Goal: Information Seeking & Learning: Learn about a topic

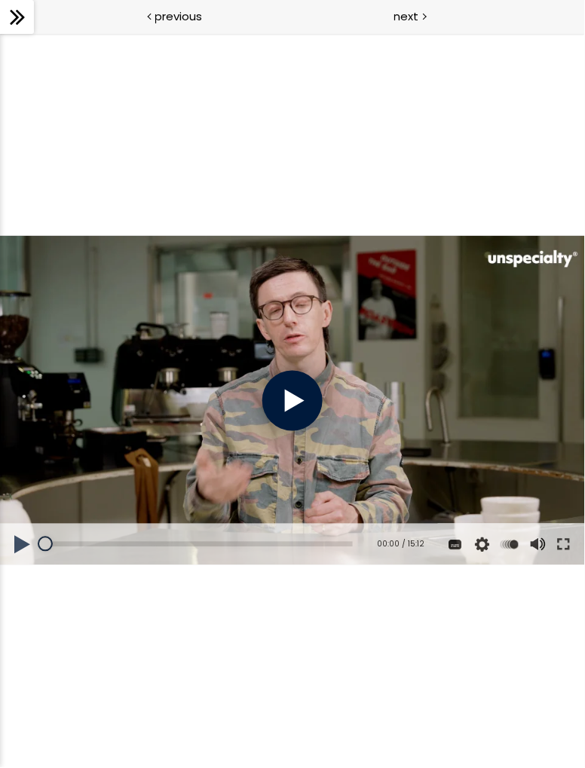
click at [298, 404] on div at bounding box center [292, 400] width 60 height 60
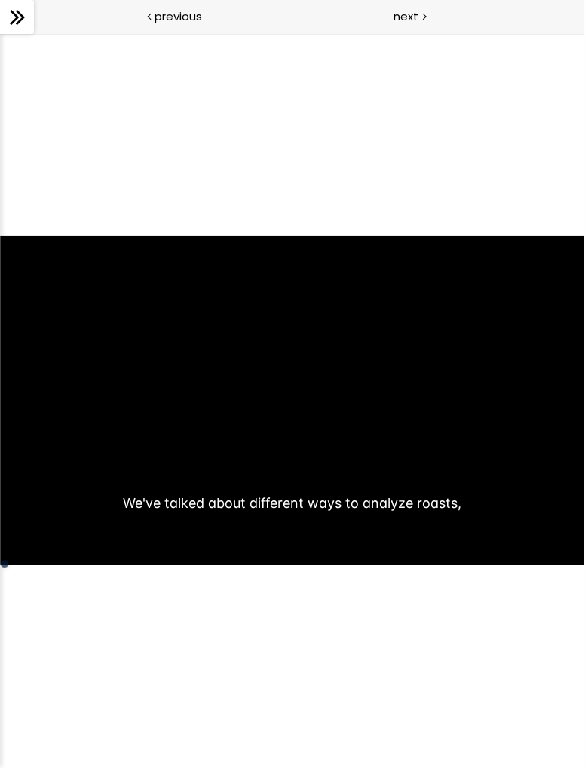
click at [0, 32] on button at bounding box center [0, 32] width 0 height 0
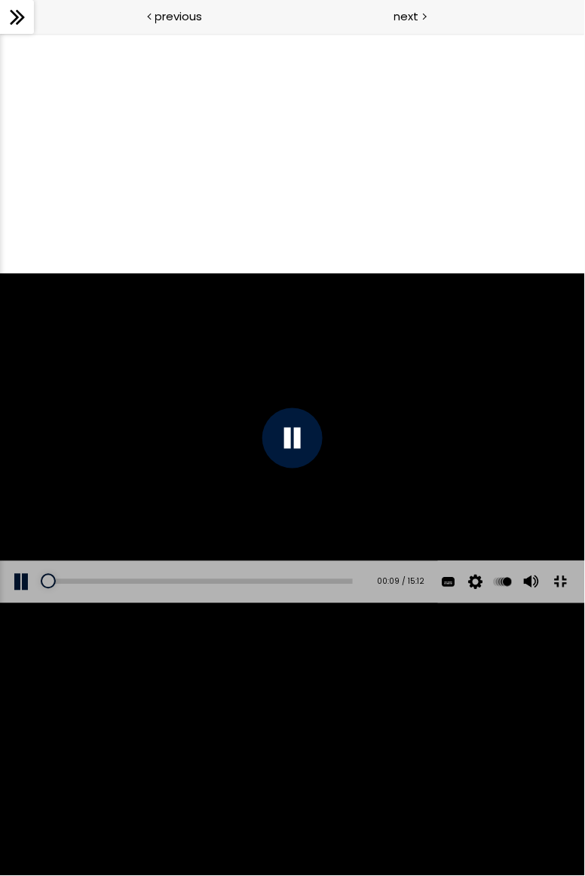
click at [558, 603] on div at bounding box center [292, 437] width 585 height 329
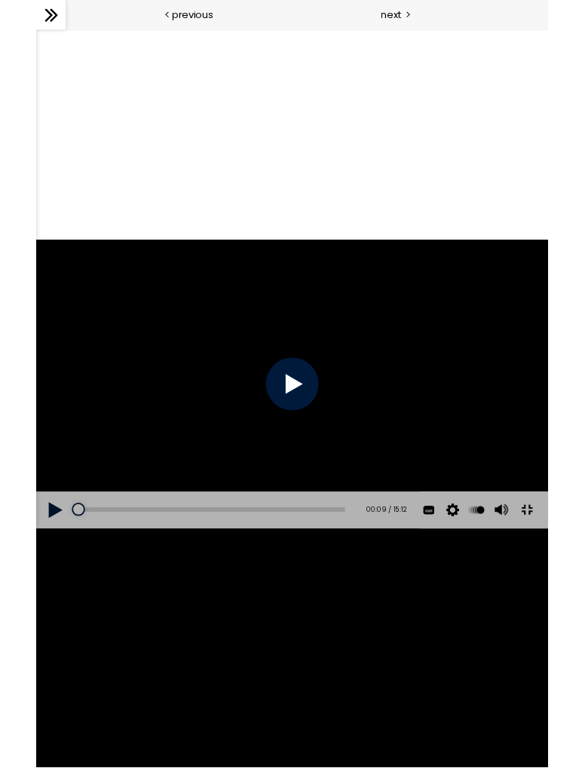
click at [584, 599] on button at bounding box center [596, 582] width 34 height 34
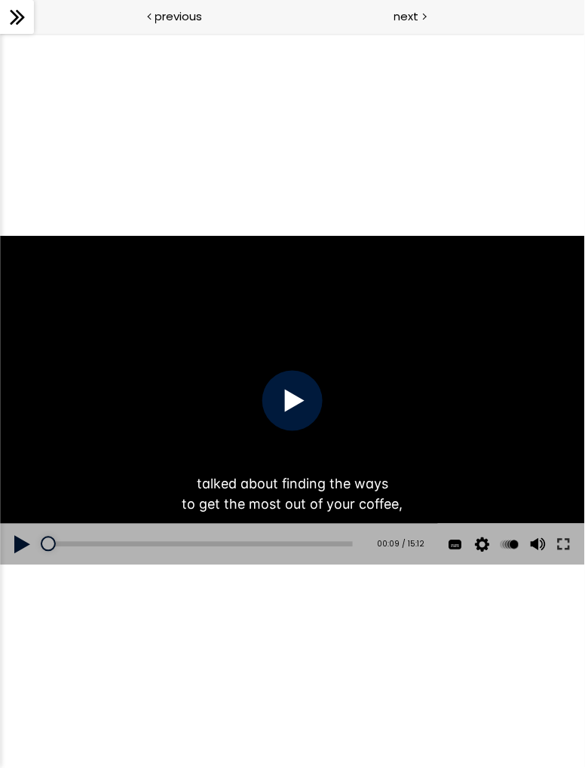
click at [565, 550] on button at bounding box center [563, 544] width 27 height 42
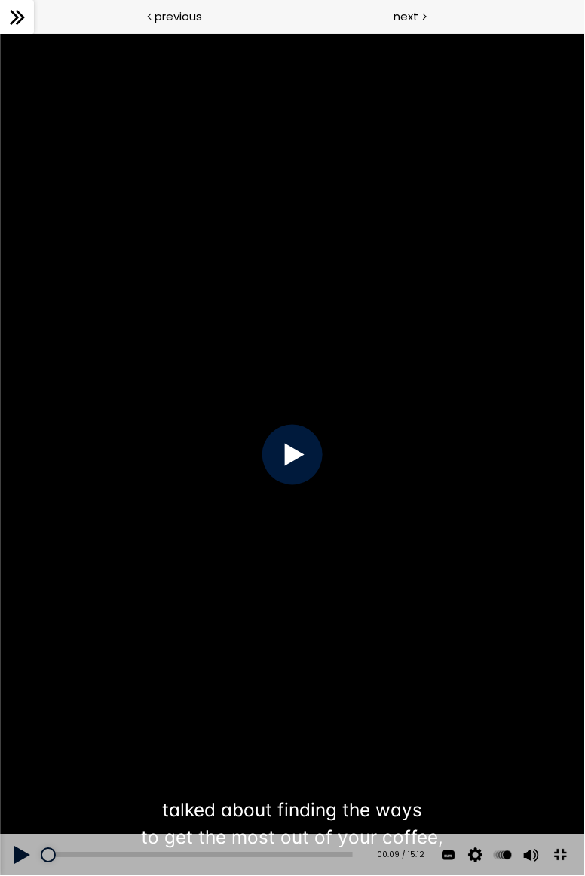
click at [290, 464] on div at bounding box center [292, 454] width 60 height 60
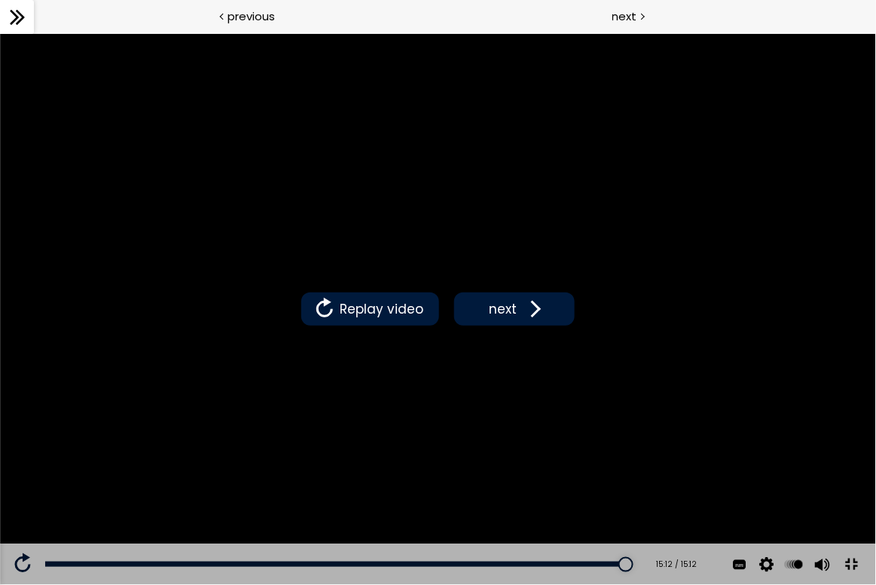
click at [538, 319] on span at bounding box center [532, 308] width 23 height 23
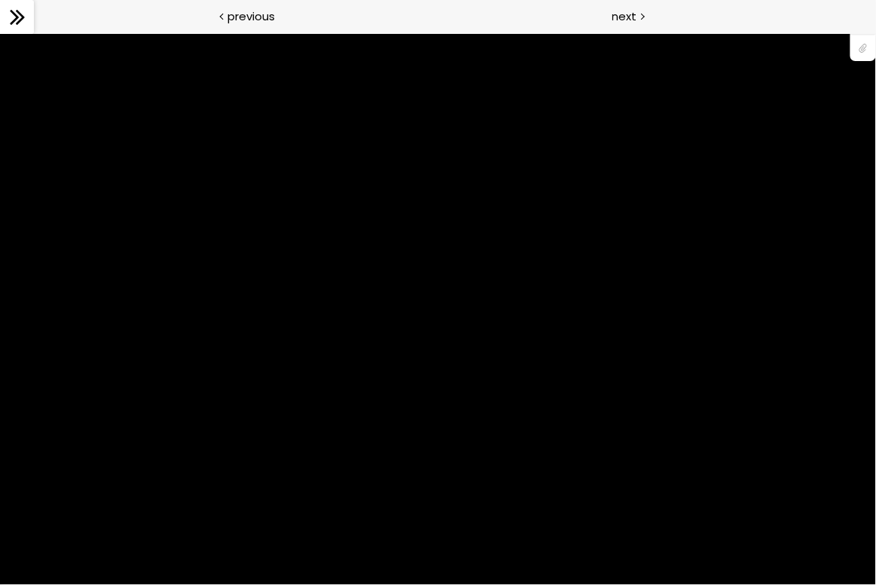
click at [584, 553] on button at bounding box center [855, 534] width 27 height 42
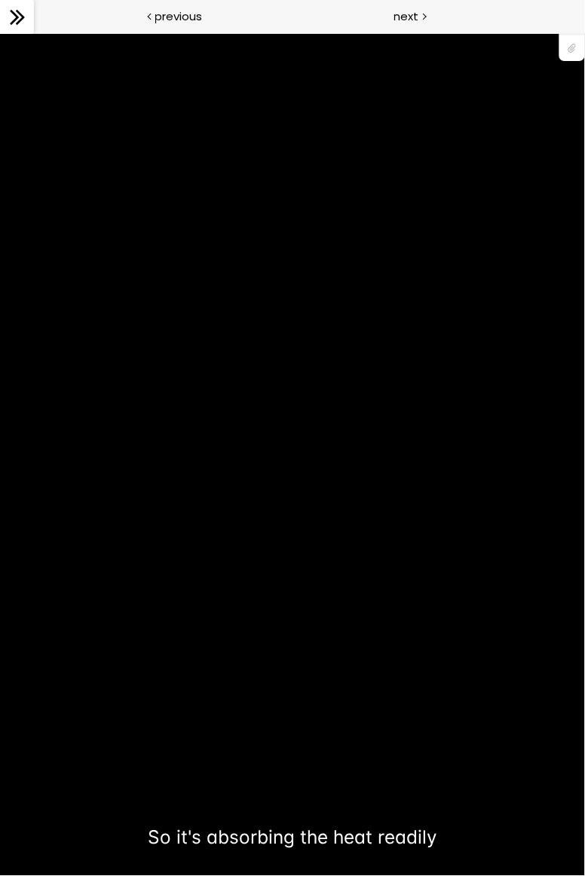
click at [274, 424] on div "You can download the roast profile image by clicking the 📎 above. * Amount of g…" at bounding box center [292, 453] width 585 height 329
click at [271, 444] on div "You can download the roast profile image by clicking the 📎 above. * Amount of g…" at bounding box center [292, 453] width 585 height 329
click at [287, 475] on div at bounding box center [292, 454] width 60 height 60
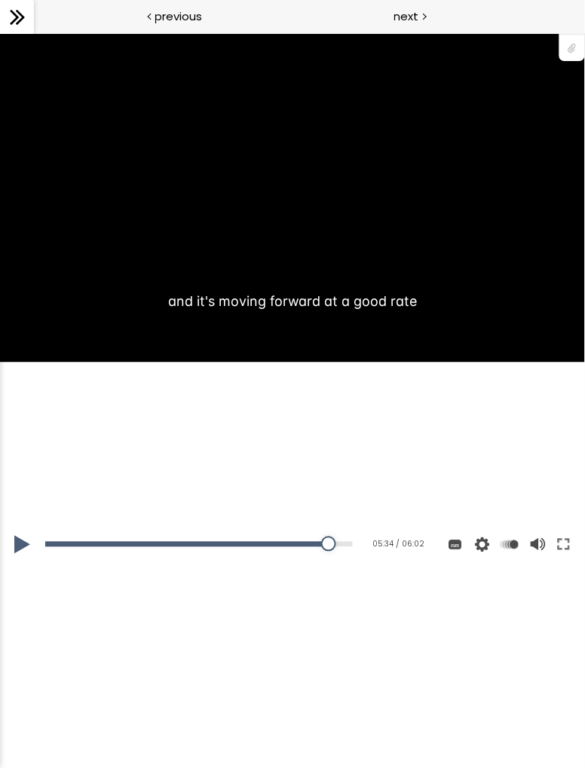
click at [30, 550] on button at bounding box center [22, 544] width 45 height 42
click at [26, 540] on button at bounding box center [22, 544] width 45 height 42
click at [17, 552] on button at bounding box center [22, 544] width 45 height 42
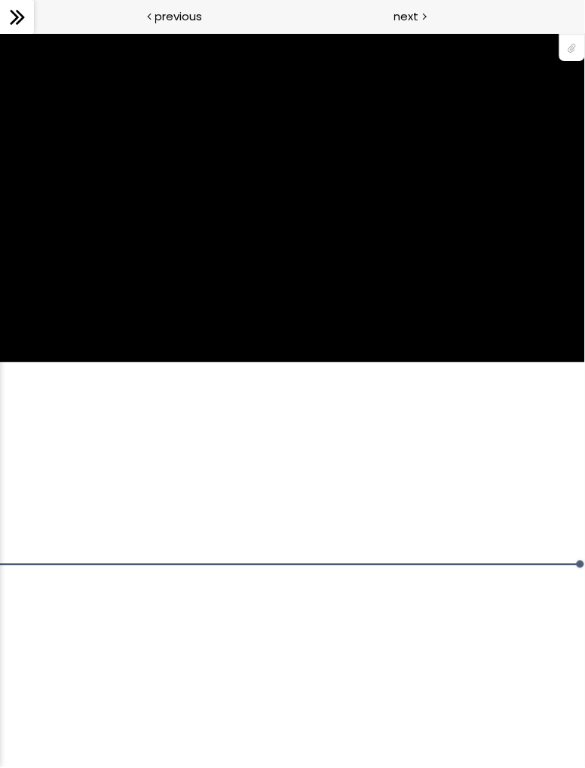
click at [408, 23] on span "next" at bounding box center [406, 16] width 25 height 17
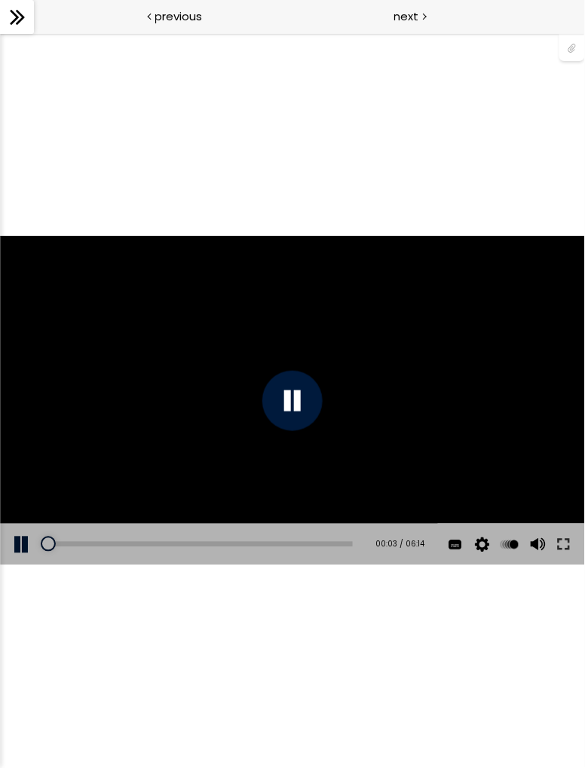
click at [576, 545] on button at bounding box center [563, 544] width 27 height 42
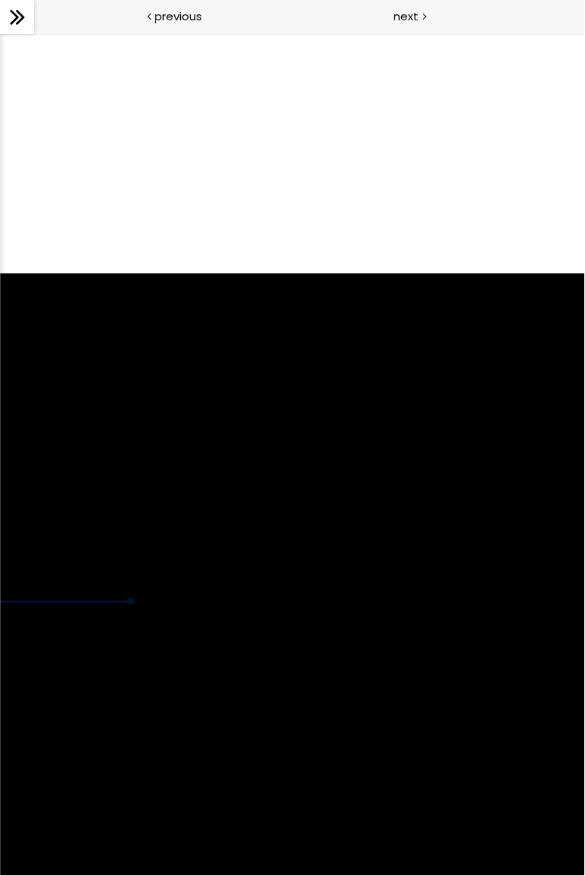
click at [338, 297] on div "You can download the roast profile image by clicking the 📎 above. * Amount of g…" at bounding box center [292, 437] width 585 height 329
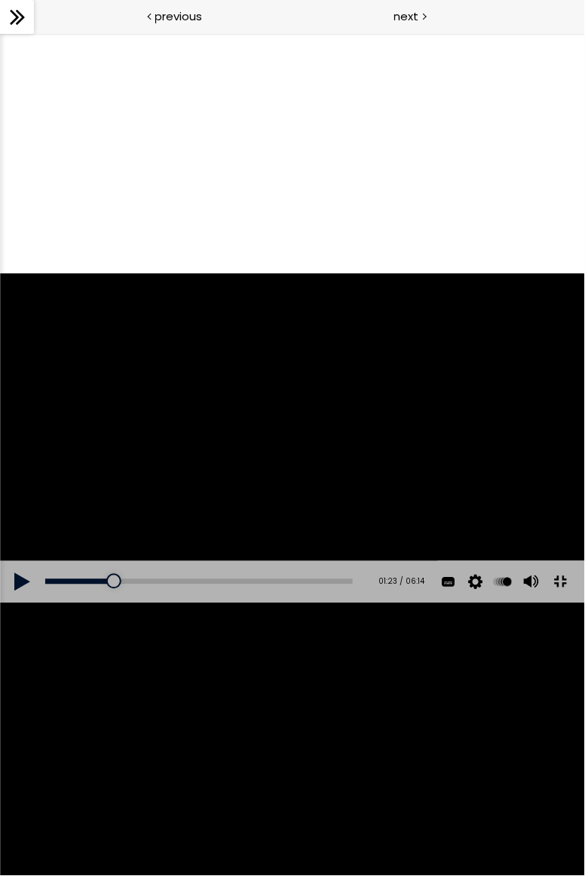
click at [22, 603] on button at bounding box center [22, 582] width 45 height 42
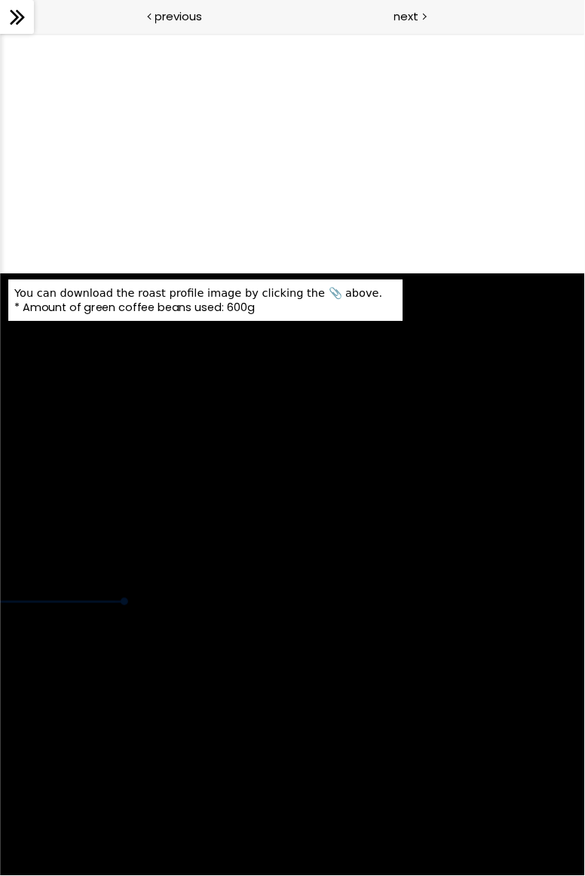
click at [316, 292] on span "You can download the roast profile image by clicking the 📎 above." at bounding box center [198, 292] width 368 height 13
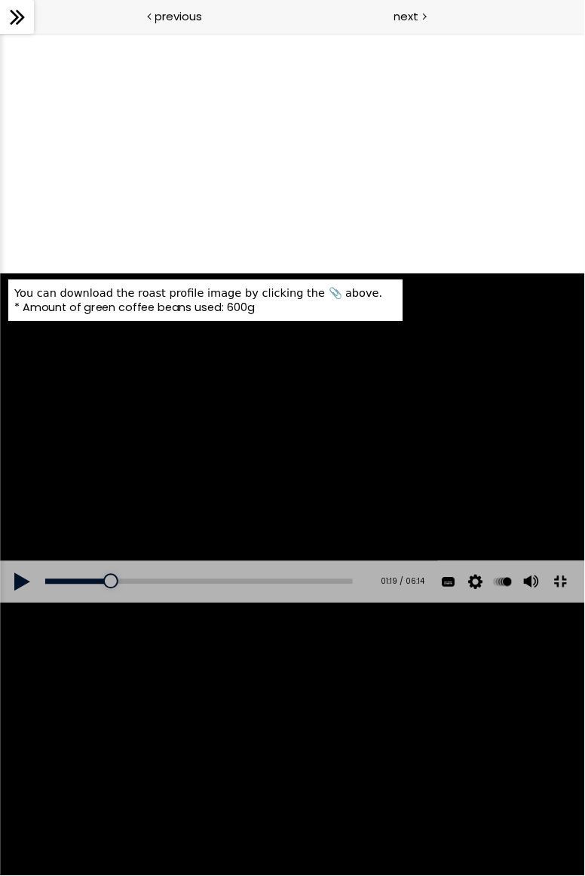
click at [312, 299] on span "You can download the roast profile image by clicking the 📎 above." at bounding box center [198, 292] width 368 height 13
click at [315, 300] on div "You can download the roast profile image by clicking the 📎 above." at bounding box center [204, 293] width 381 height 14
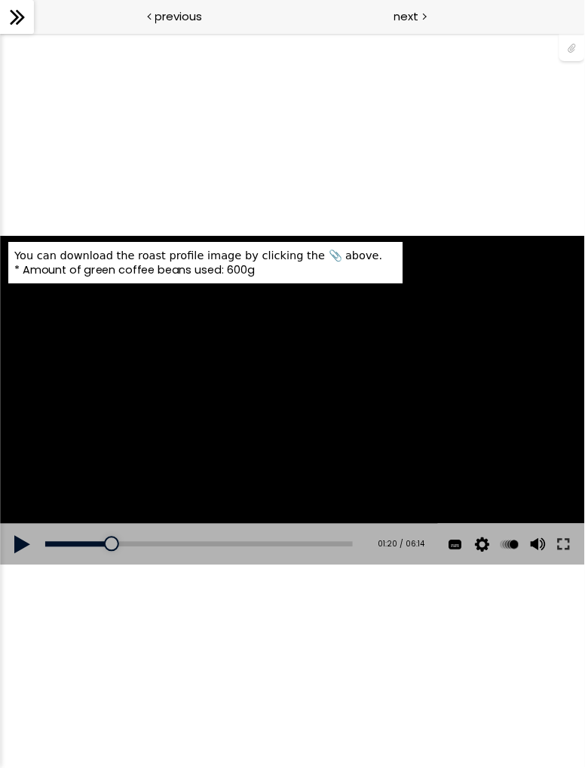
click at [576, 53] on div at bounding box center [572, 46] width 26 height 29
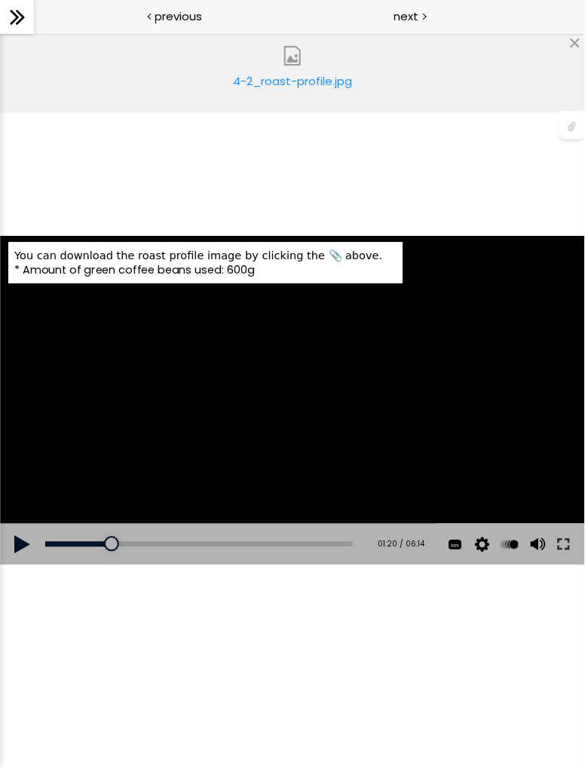
click at [365, 97] on link "4-2_roast-profile.jpg" at bounding box center [292, 72] width 151 height 60
click at [389, 72] on div "4-2_roast-profile.jpg" at bounding box center [292, 72] width 585 height 78
click at [19, 550] on button at bounding box center [22, 544] width 45 height 42
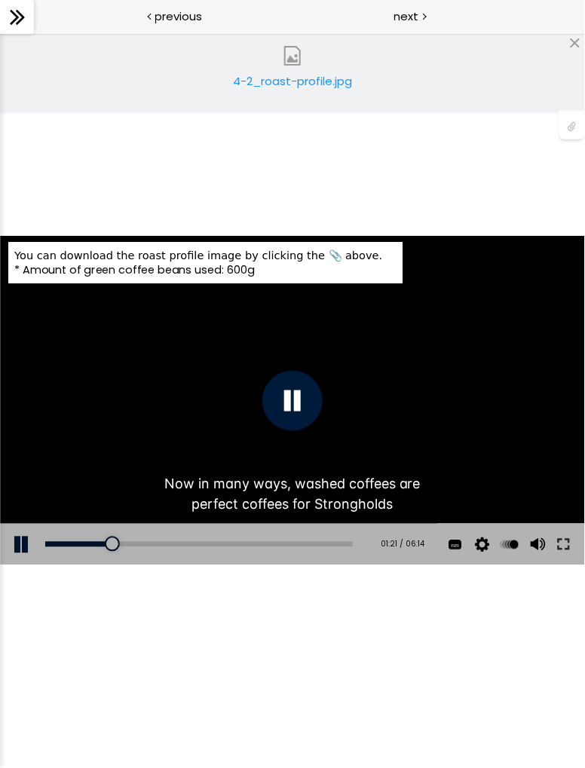
click at [558, 539] on button at bounding box center [563, 544] width 27 height 42
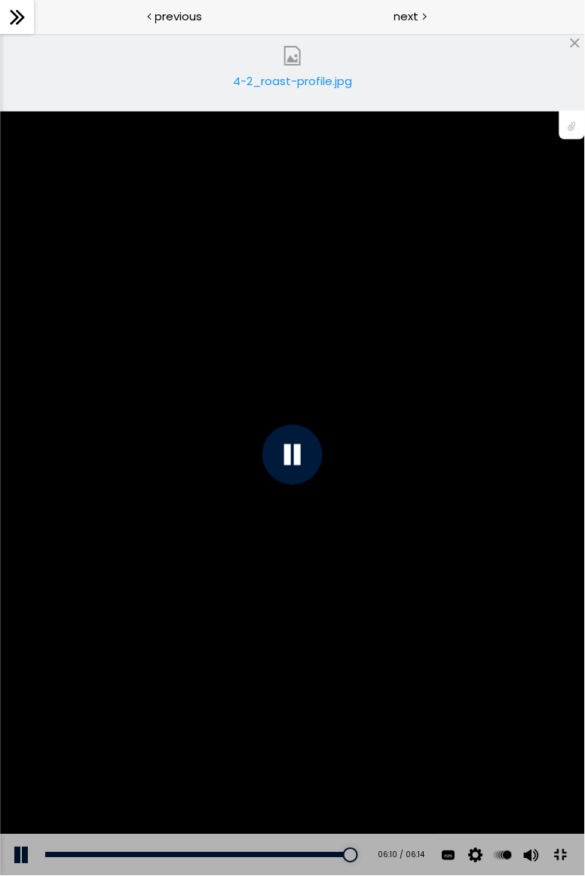
click at [94, 345] on div "You can download the roast profile image by clicking the 📎 above. * Amount of g…" at bounding box center [292, 453] width 585 height 329
click at [298, 466] on div at bounding box center [292, 454] width 60 height 60
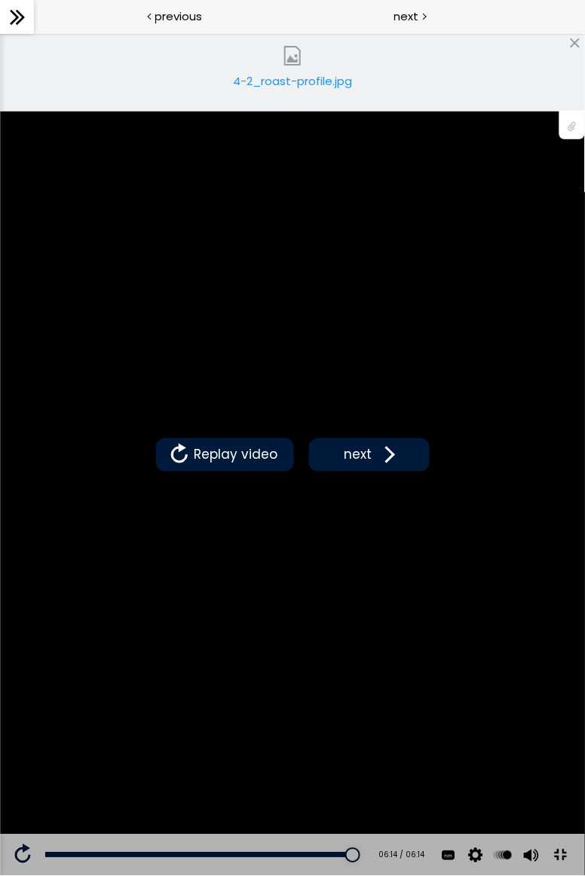
click at [393, 466] on span at bounding box center [386, 454] width 23 height 23
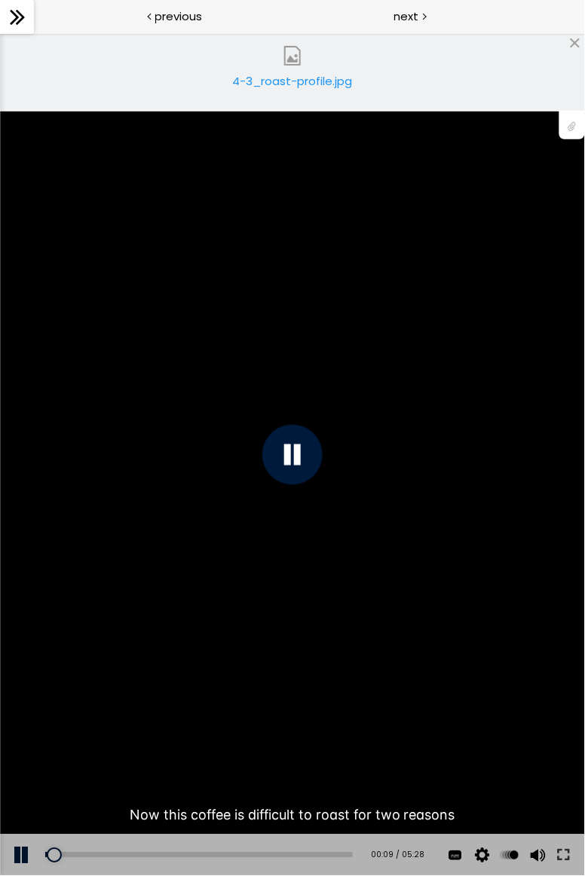
click at [23, 151] on div "The video is loading... Click for sound @keyframes VOLUME_SMALL_WAVE_FLASH { 0%…" at bounding box center [292, 453] width 585 height 843
click at [41, 204] on div "The video is loading... Click for sound @keyframes VOLUME_SMALL_WAVE_FLASH { 0%…" at bounding box center [292, 453] width 585 height 843
click at [561, 767] on button at bounding box center [563, 855] width 27 height 42
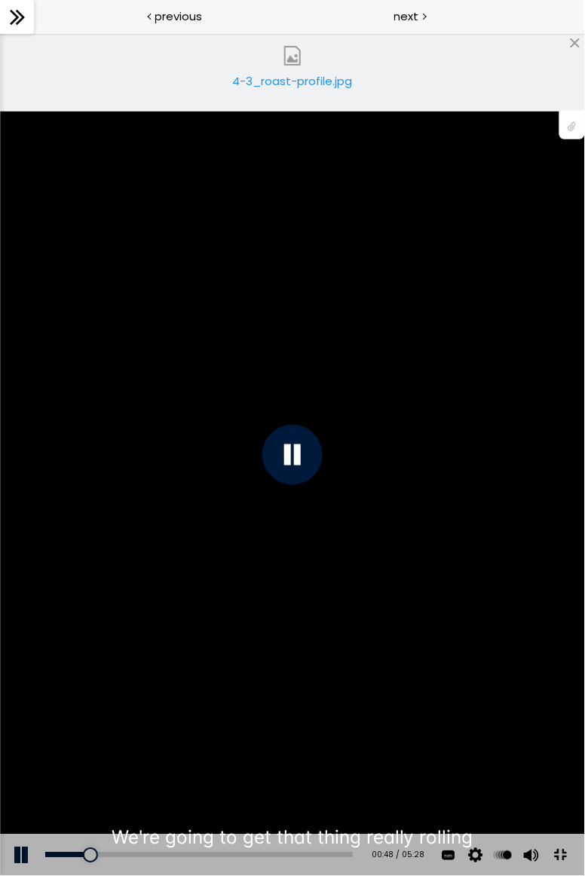
click at [565, 767] on button at bounding box center [560, 856] width 34 height 34
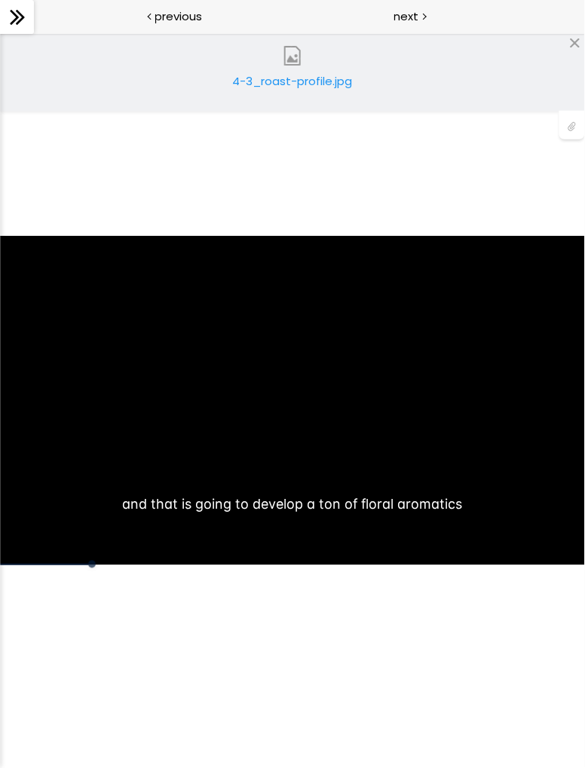
click at [579, 128] on div at bounding box center [572, 125] width 26 height 29
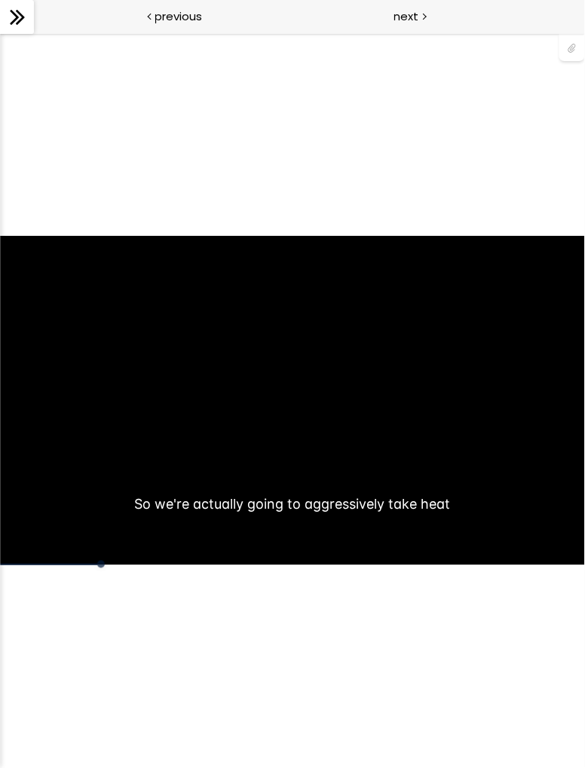
click at [566, 50] on div at bounding box center [572, 46] width 26 height 29
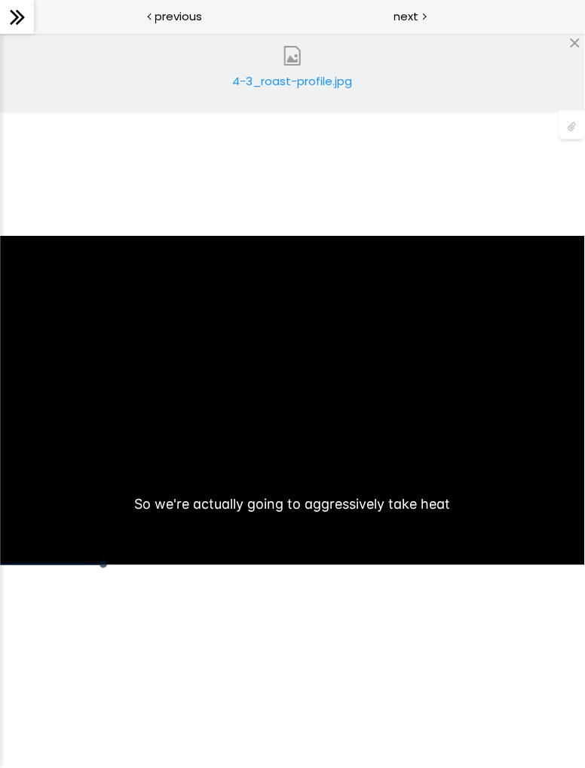
click at [329, 84] on div "4-3_roast-profile.jpg" at bounding box center [292, 87] width 128 height 30
click at [426, 646] on div "The video is loading... Click for sound @keyframes VOLUME_SMALL_WAVE_FLASH { 0%…" at bounding box center [292, 399] width 585 height 735
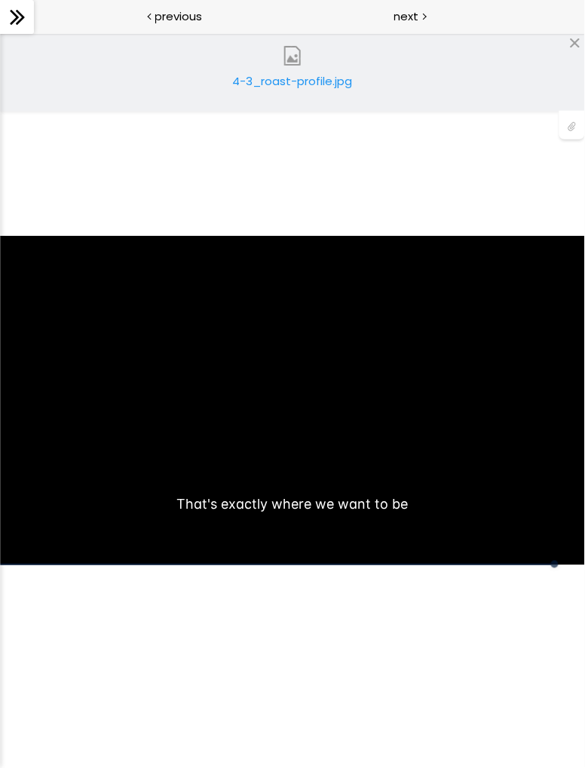
click at [512, 412] on div "You can download the roast profile image by clicking the 📎 above. * Amount of g…" at bounding box center [292, 399] width 585 height 329
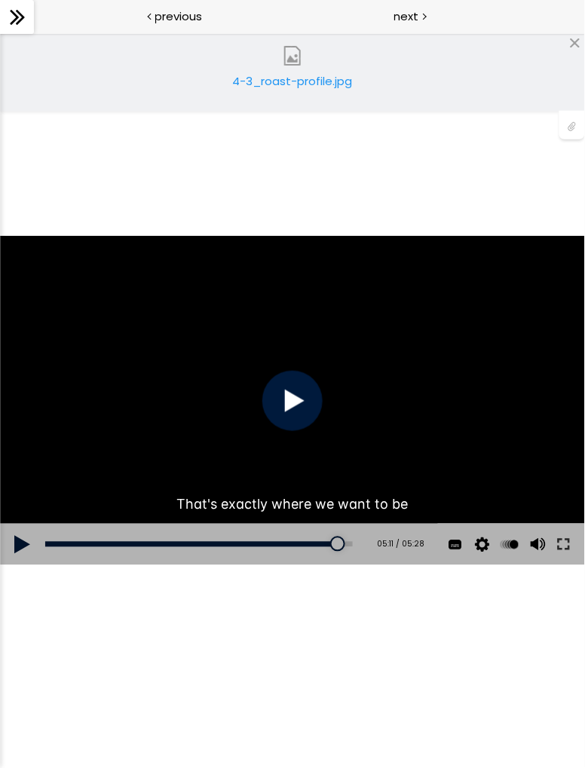
click at [302, 399] on div at bounding box center [292, 400] width 60 height 60
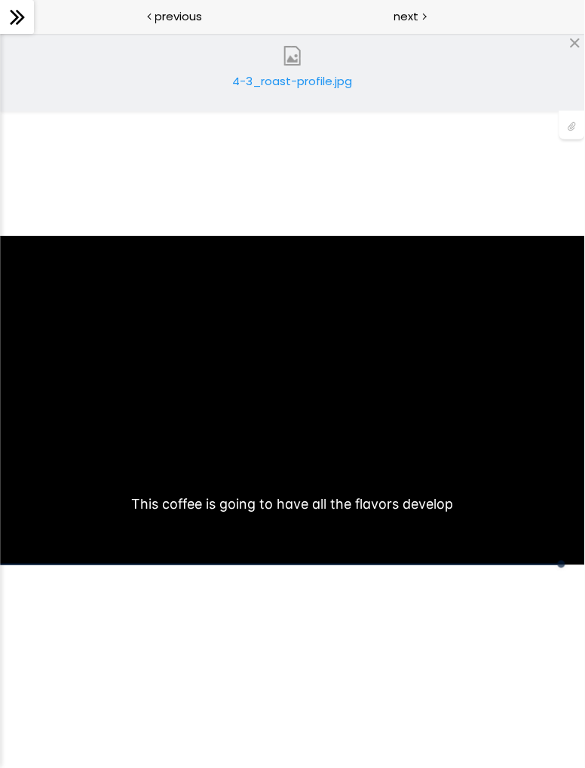
click at [386, 388] on div "You can download the roast profile image by clicking the 📎 above. * Amount of g…" at bounding box center [292, 399] width 585 height 329
